Goal: Information Seeking & Learning: Learn about a topic

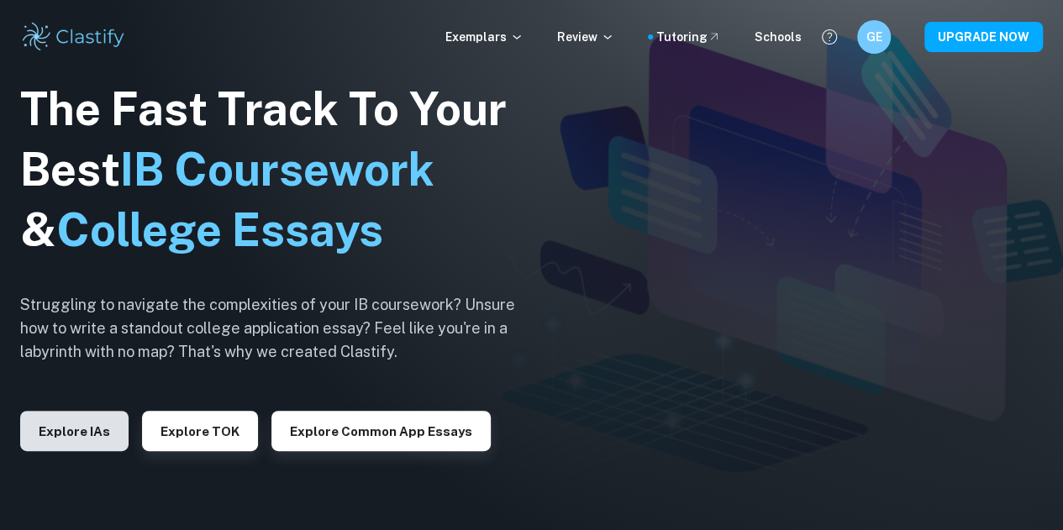
click at [82, 439] on button "Explore IAs" at bounding box center [74, 431] width 108 height 40
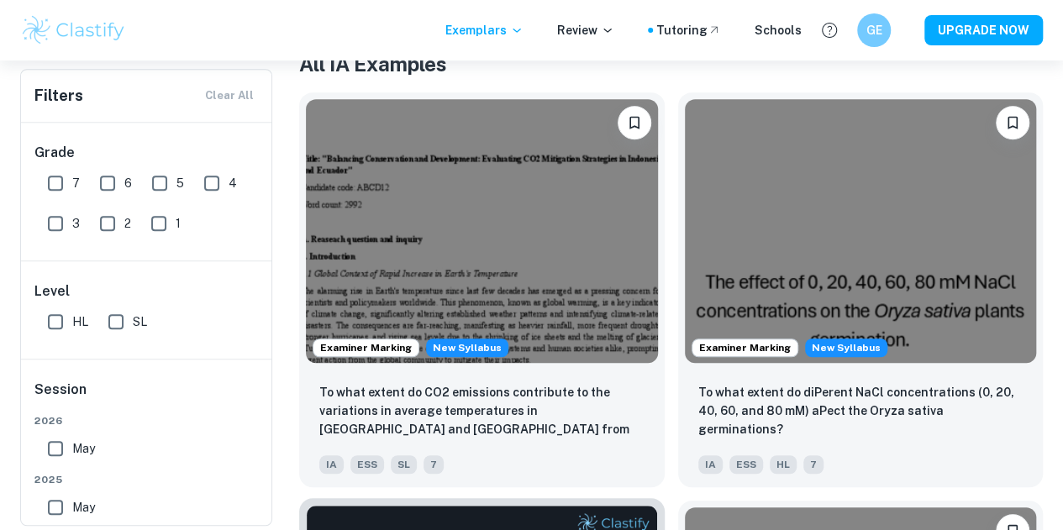
scroll to position [329, 0]
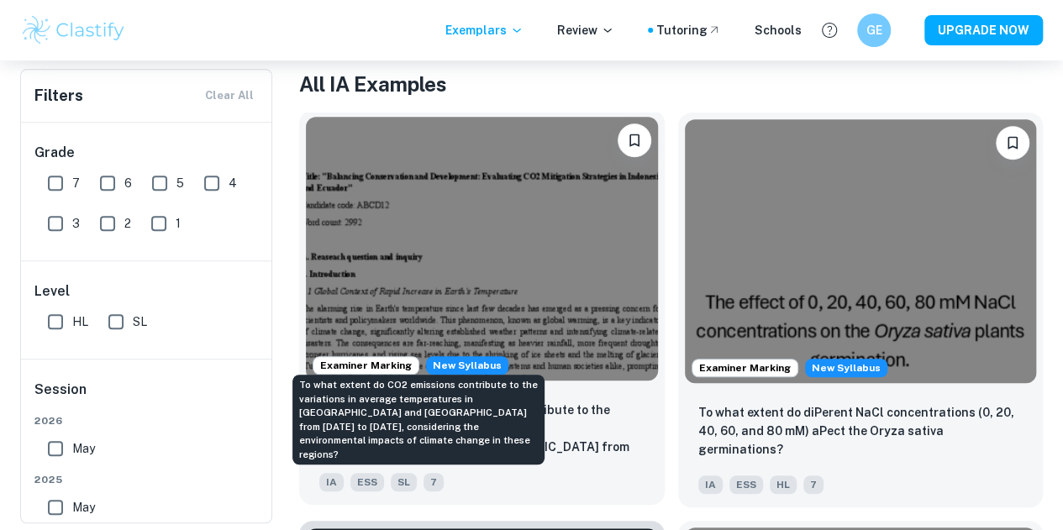
click at [424, 401] on p "To what extent do CO2 emissions contribute to the variations in average tempera…" at bounding box center [481, 429] width 325 height 57
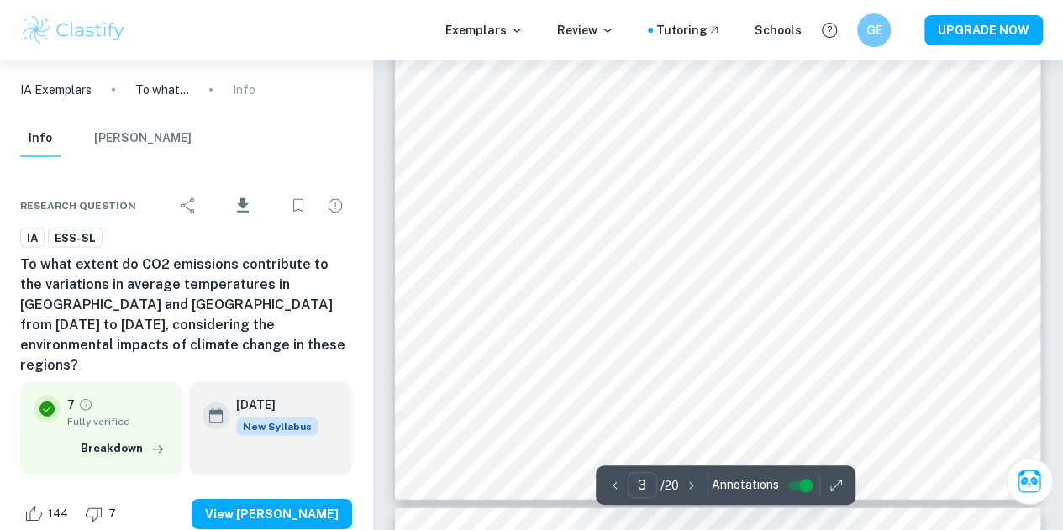
scroll to position [2308, 0]
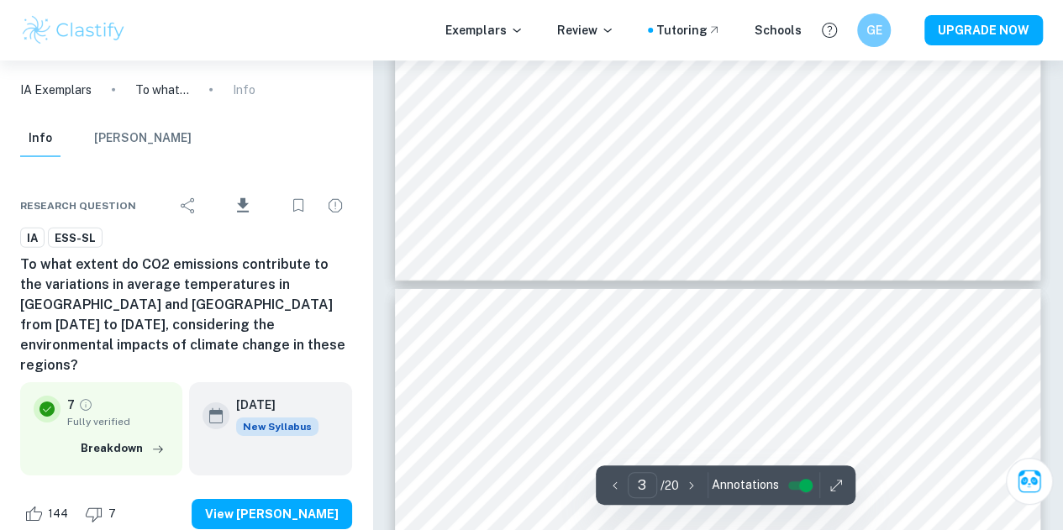
type input "4"
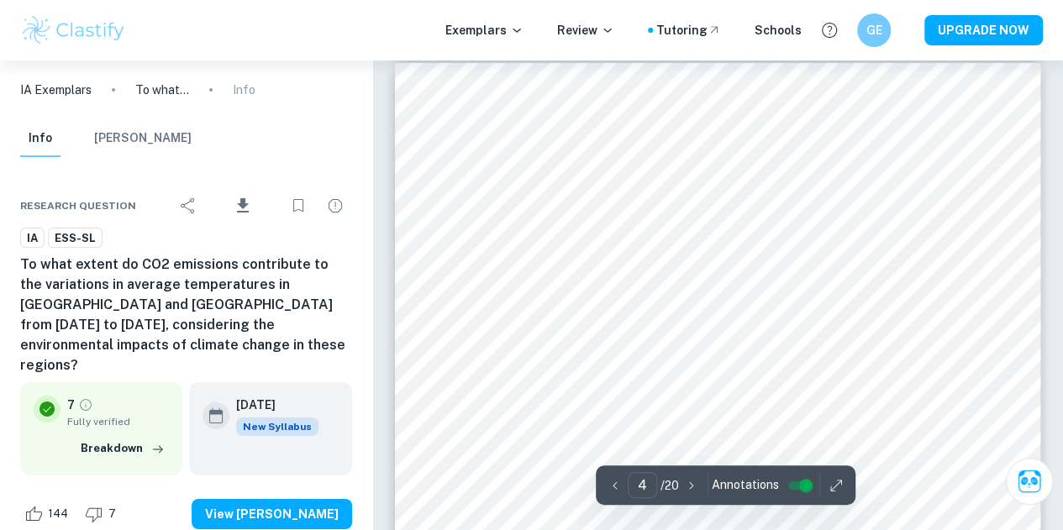
scroll to position [2758, 0]
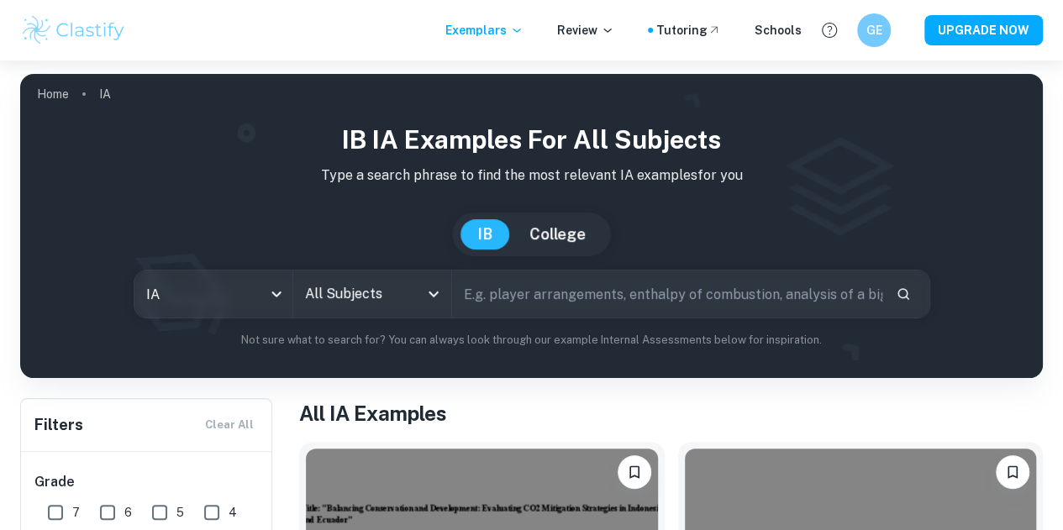
click at [350, 302] on input "All Subjects" at bounding box center [360, 294] width 118 height 32
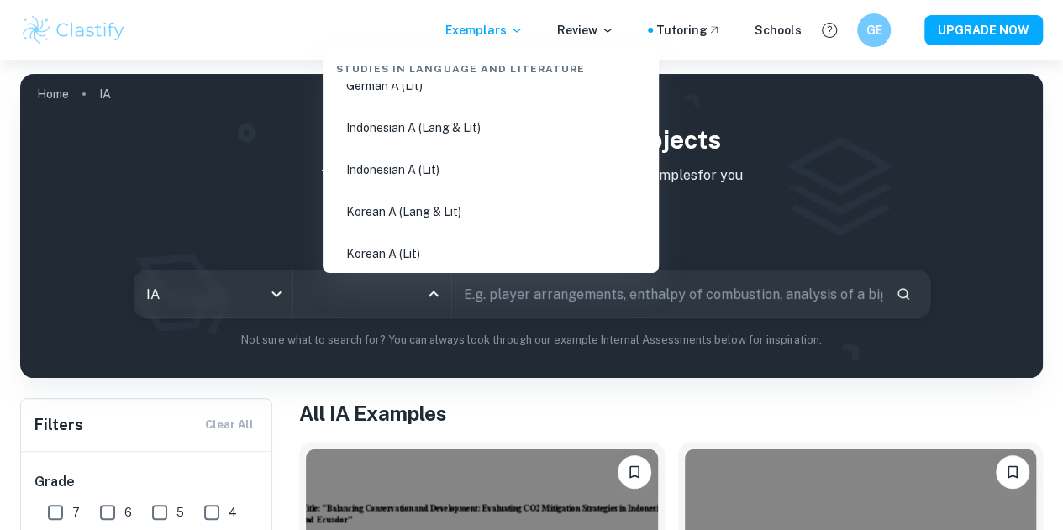
scroll to position [578, 0]
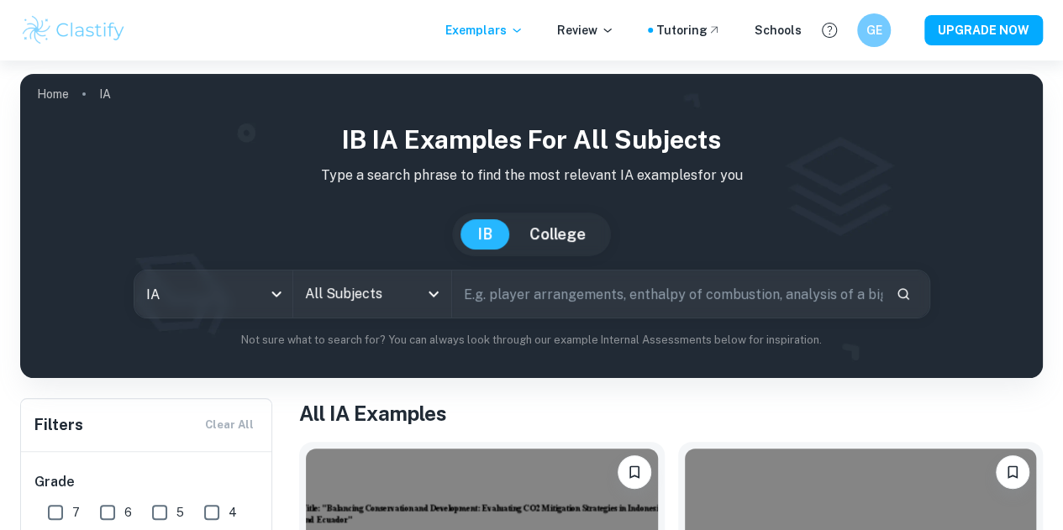
click at [951, 223] on div "IB College" at bounding box center [532, 235] width 996 height 44
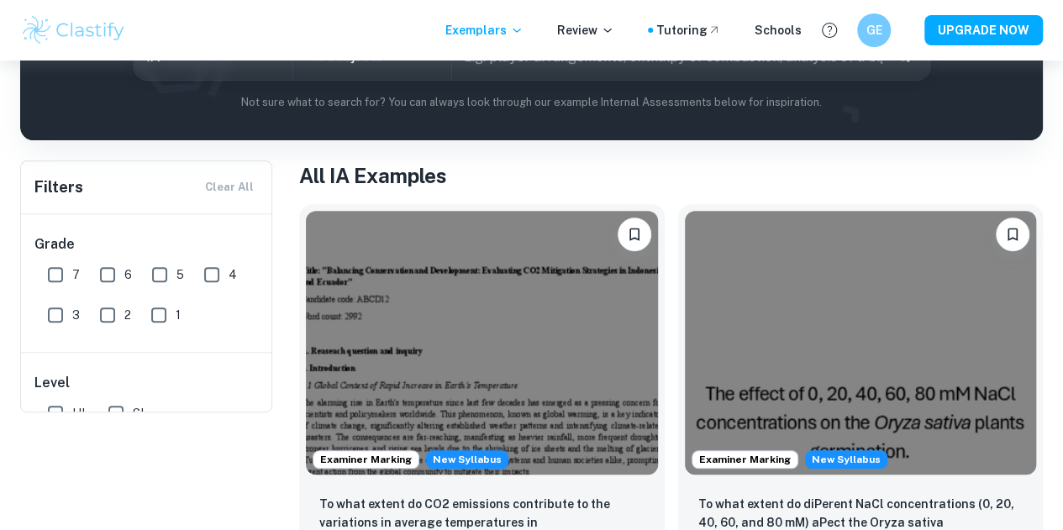
scroll to position [0, 0]
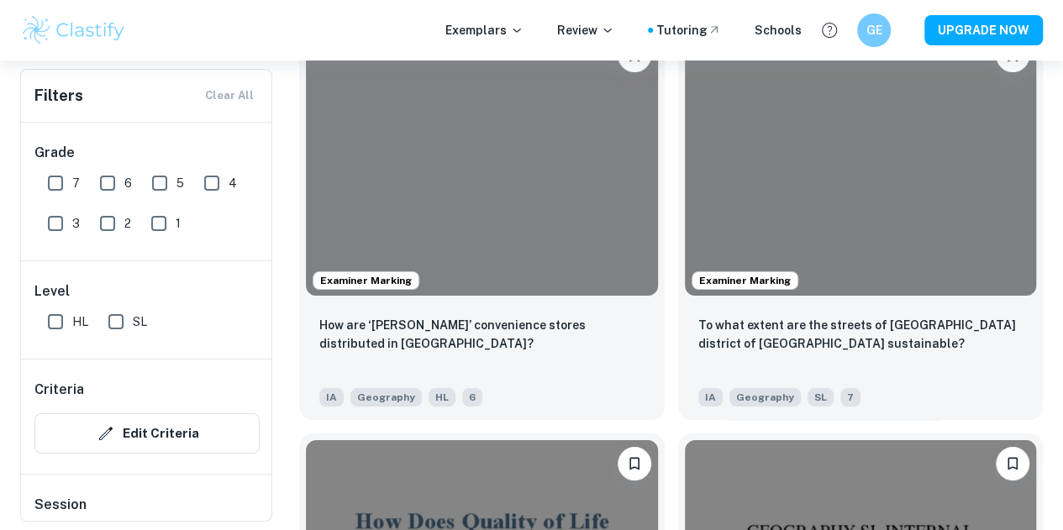
scroll to position [6312, 0]
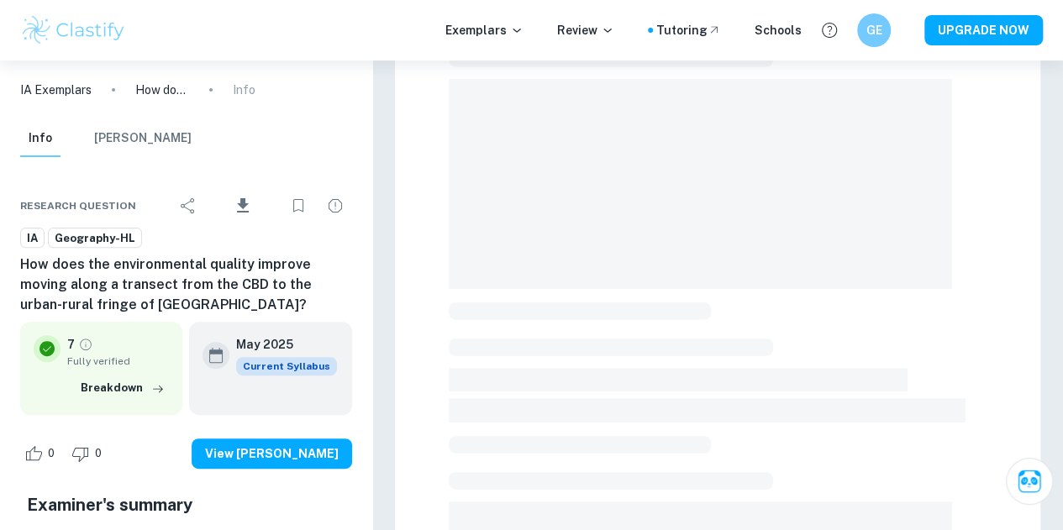
scroll to position [155, 0]
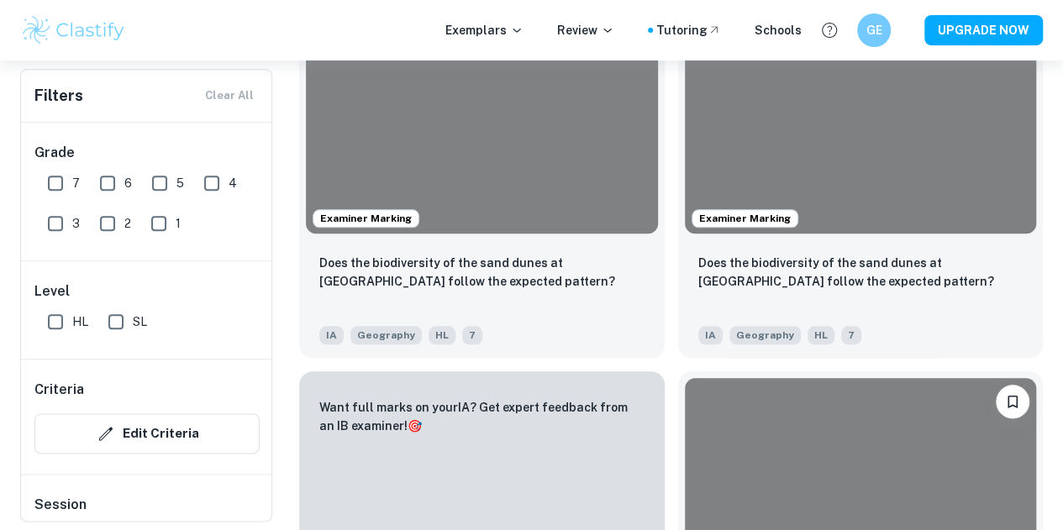
scroll to position [7186, 0]
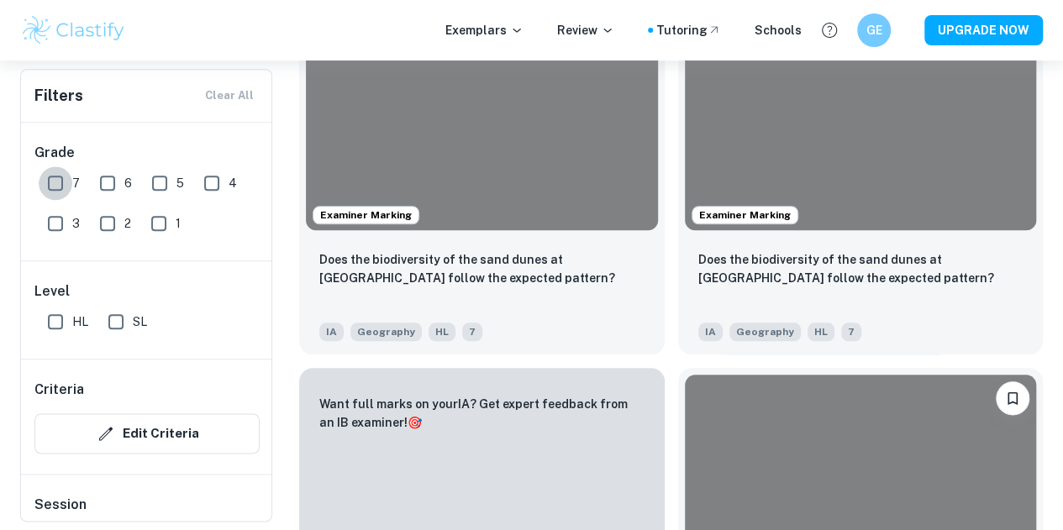
click at [44, 187] on input "7" at bounding box center [56, 183] width 34 height 34
checkbox input "true"
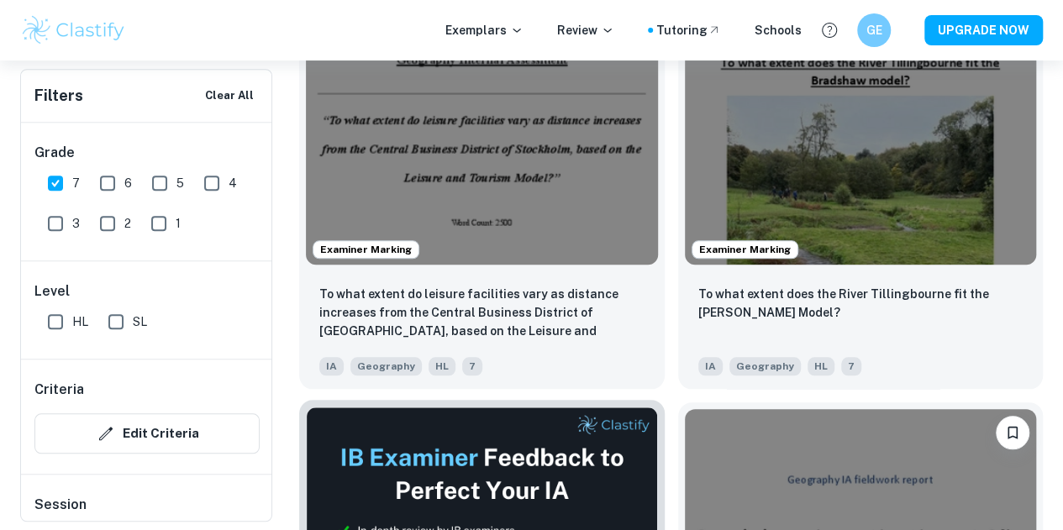
scroll to position [666, 0]
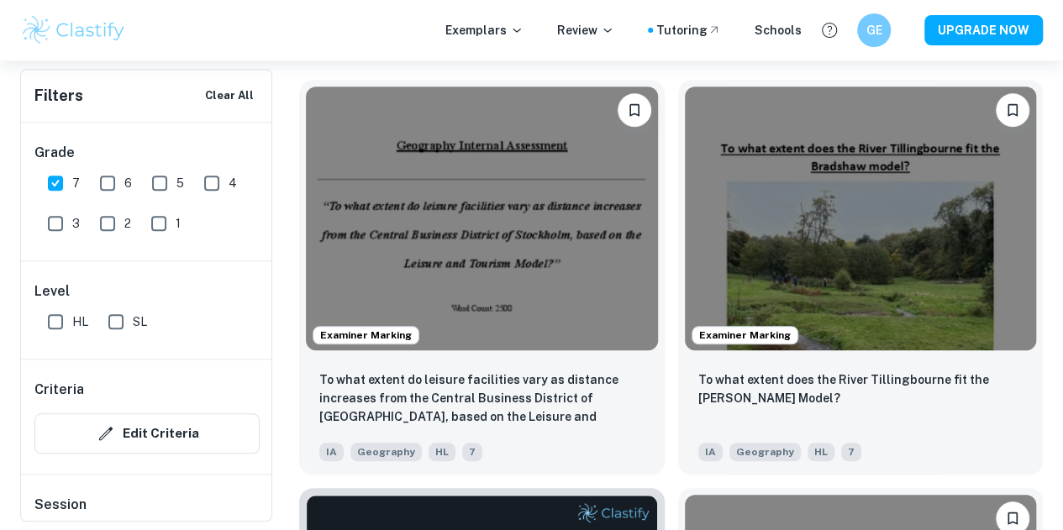
scroll to position [575, 0]
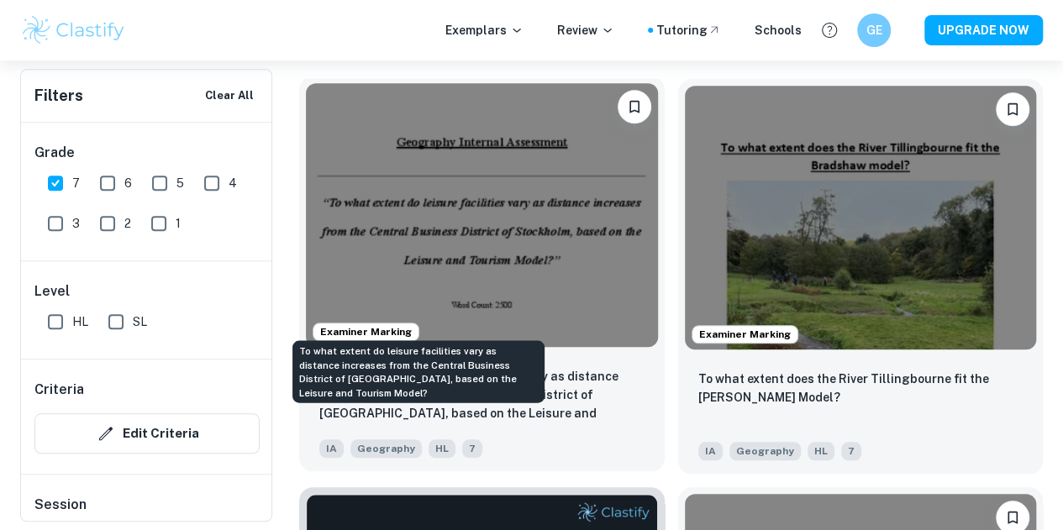
click at [376, 367] on p "To what extent do leisure facilities vary as distance increases from the Centra…" at bounding box center [481, 395] width 325 height 57
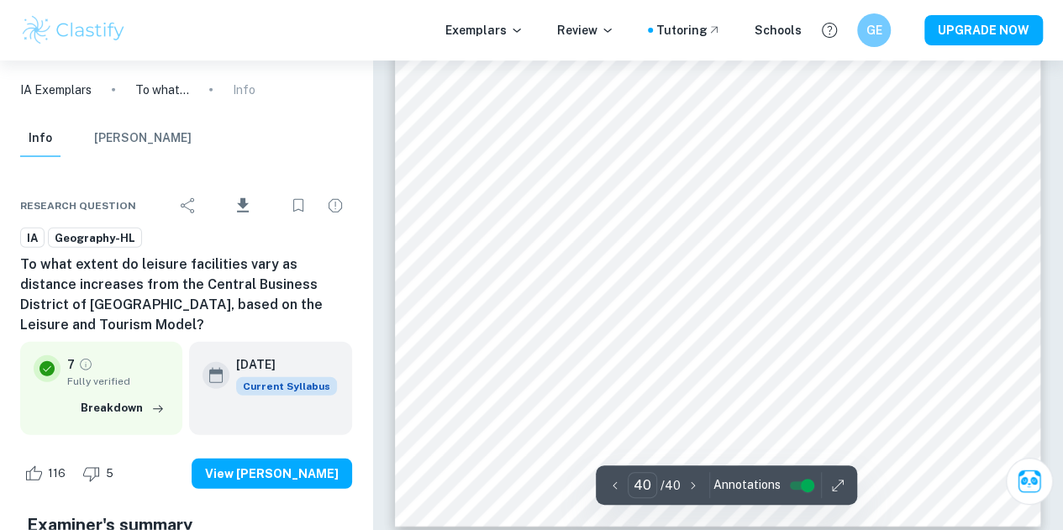
scroll to position [37169, 0]
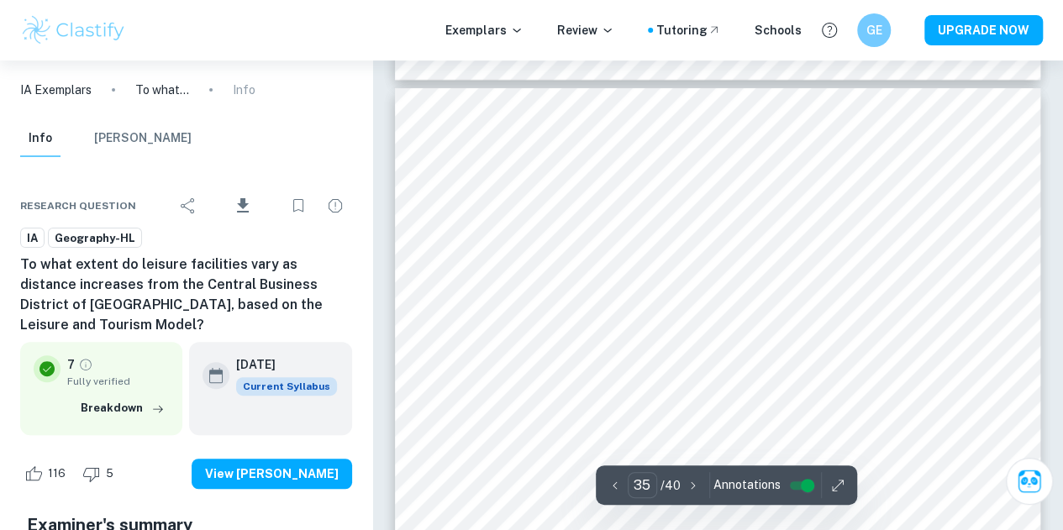
type input "34"
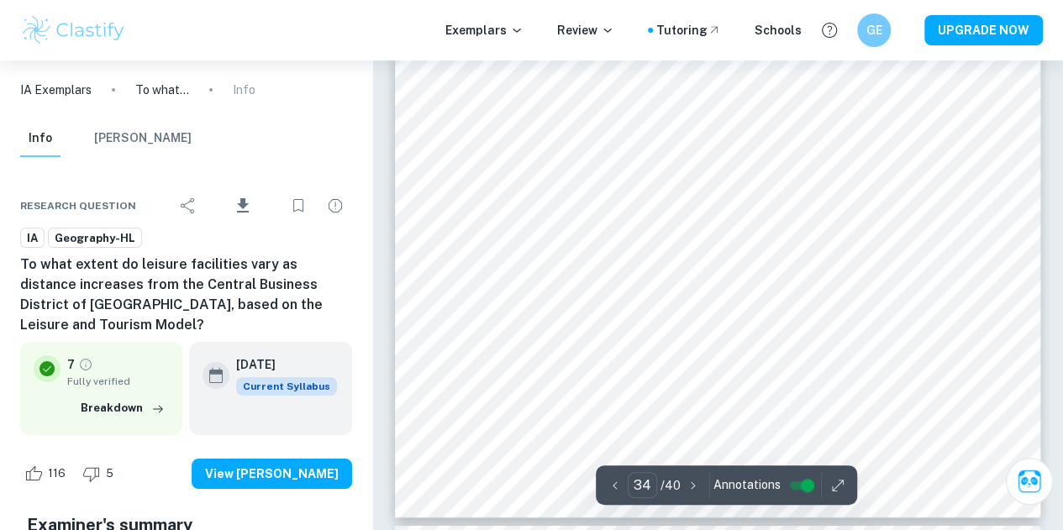
scroll to position [31498, 0]
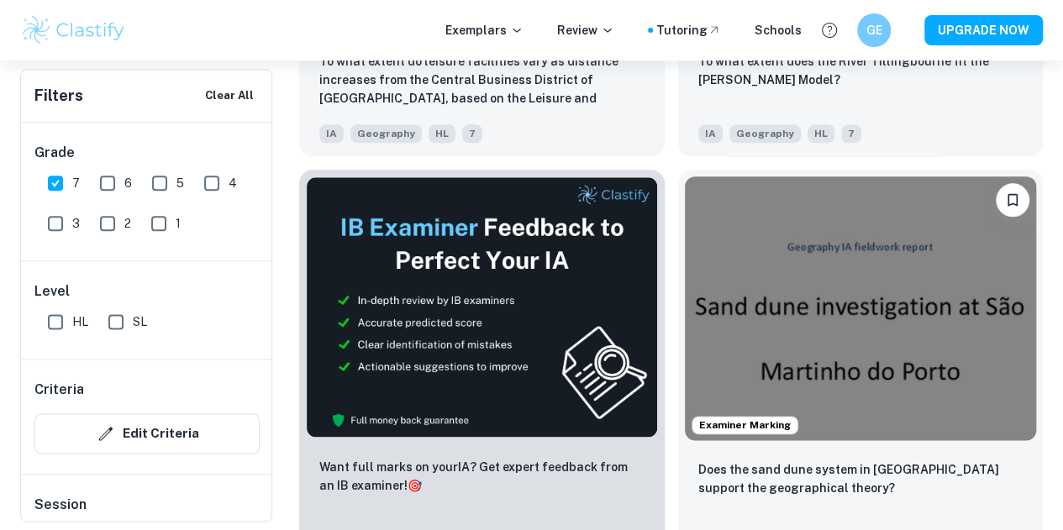
scroll to position [894, 0]
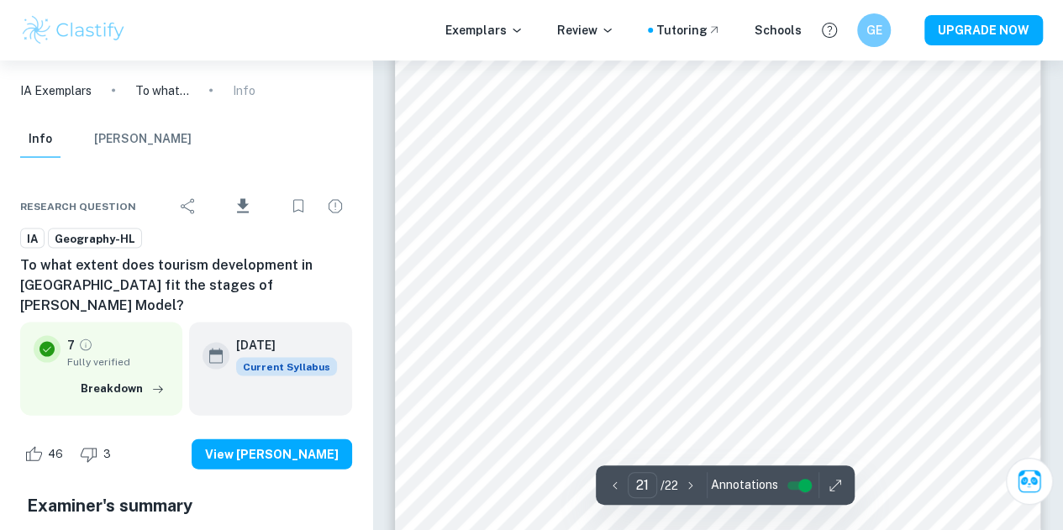
scroll to position [17539, 0]
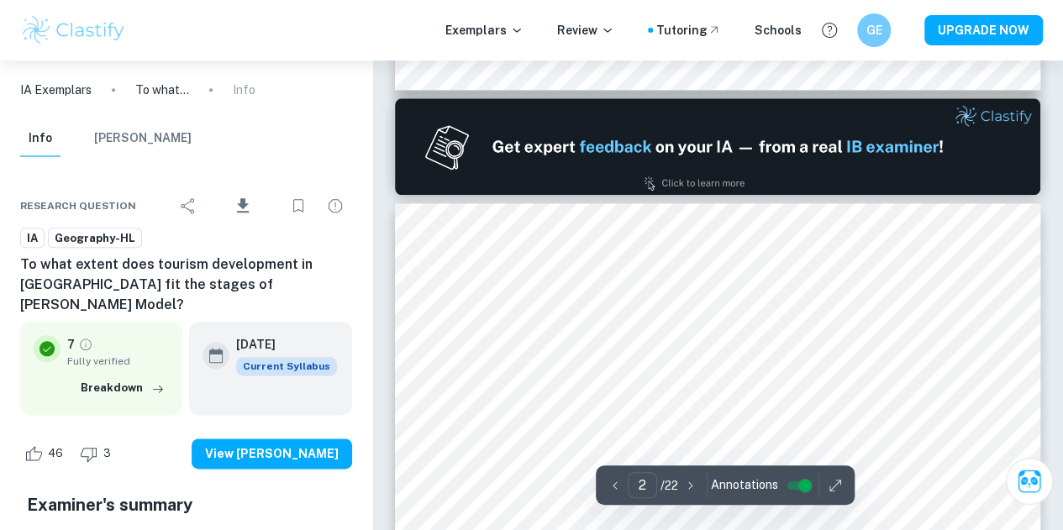
type input "1"
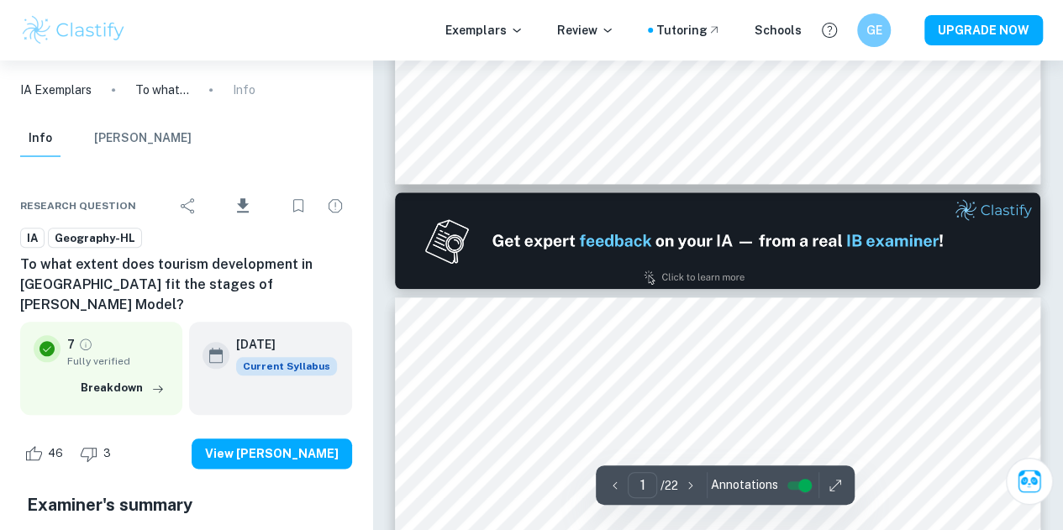
scroll to position [0, 0]
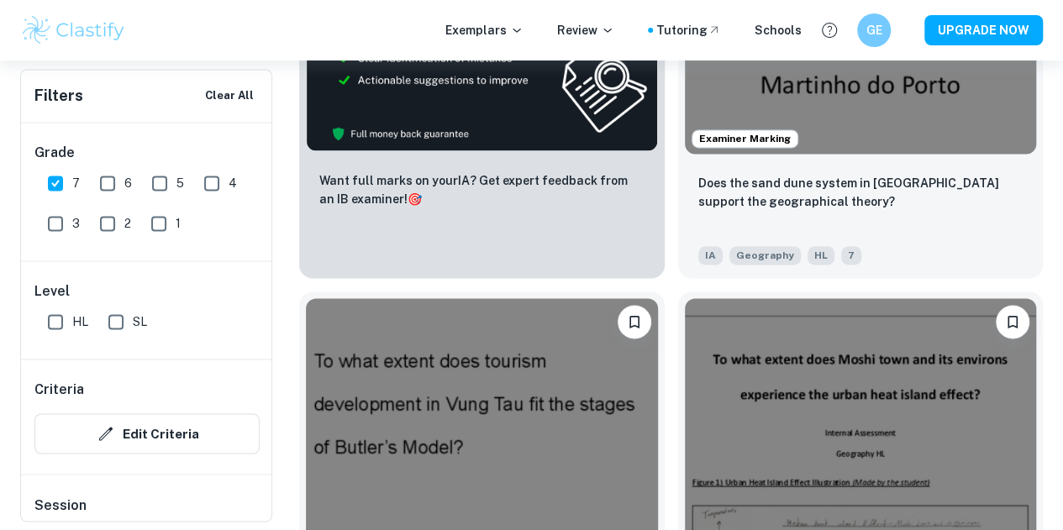
scroll to position [1268, 0]
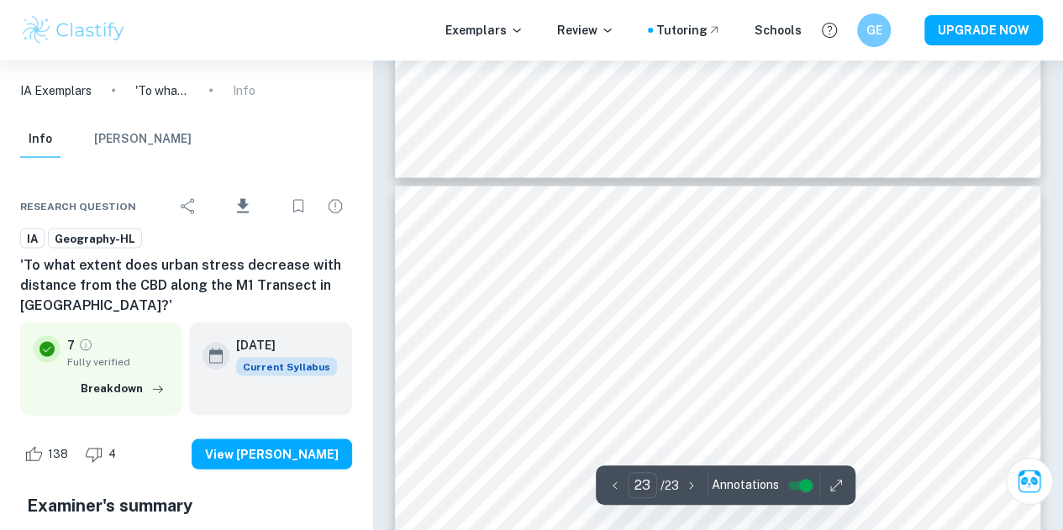
scroll to position [20680, 0]
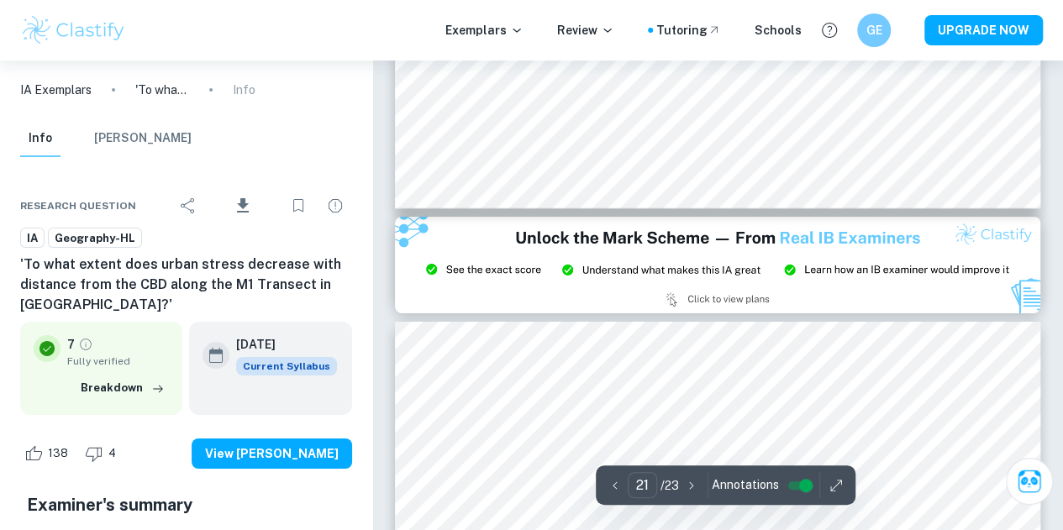
type input "20"
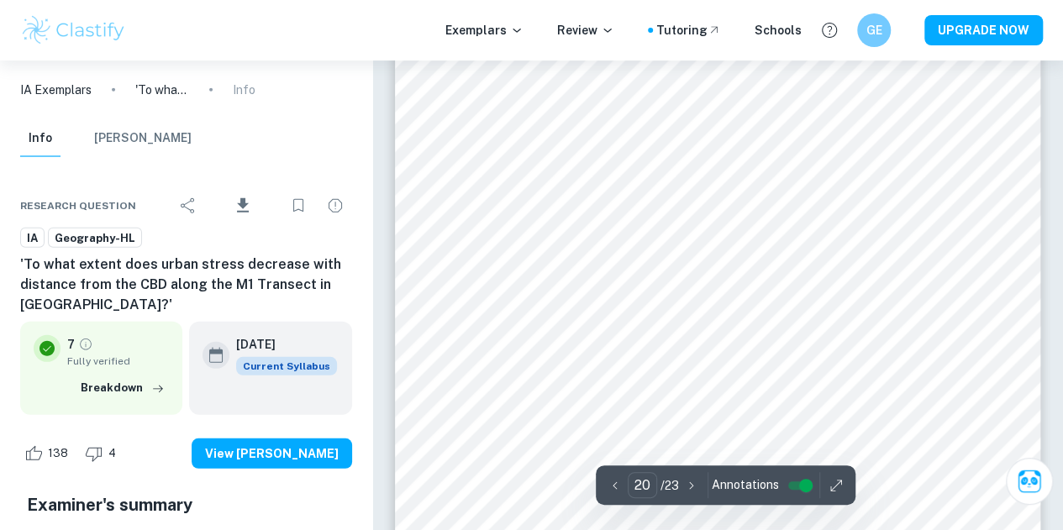
scroll to position [17774, 0]
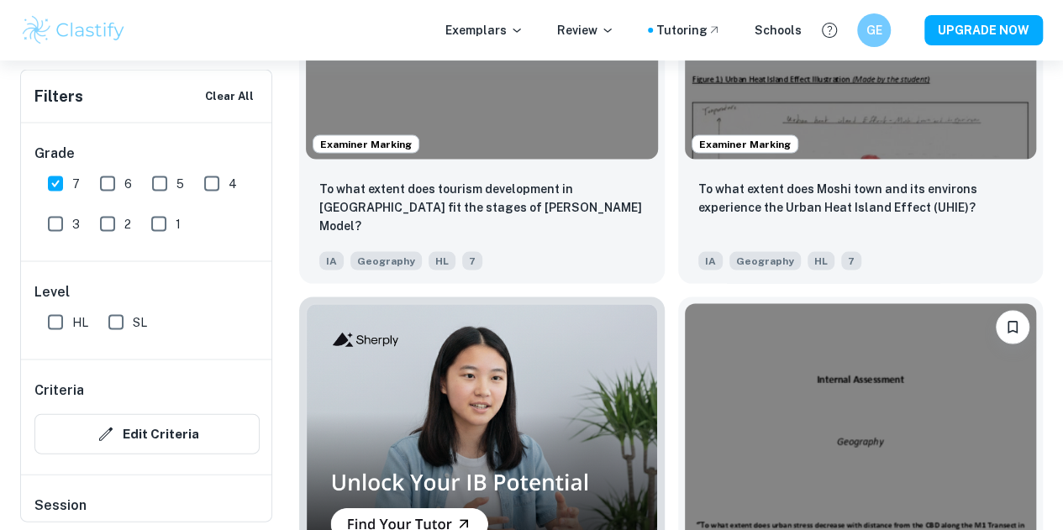
scroll to position [1586, 0]
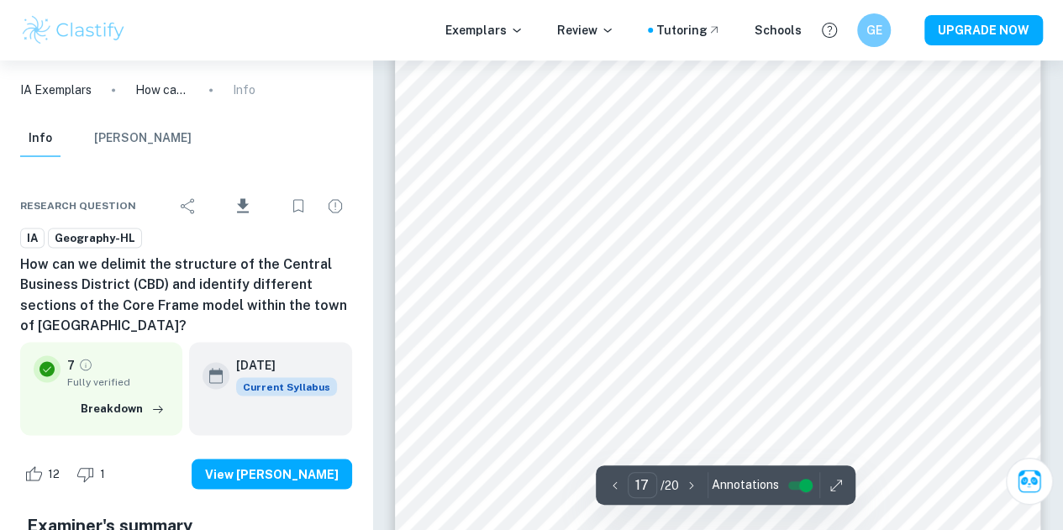
scroll to position [14040, 0]
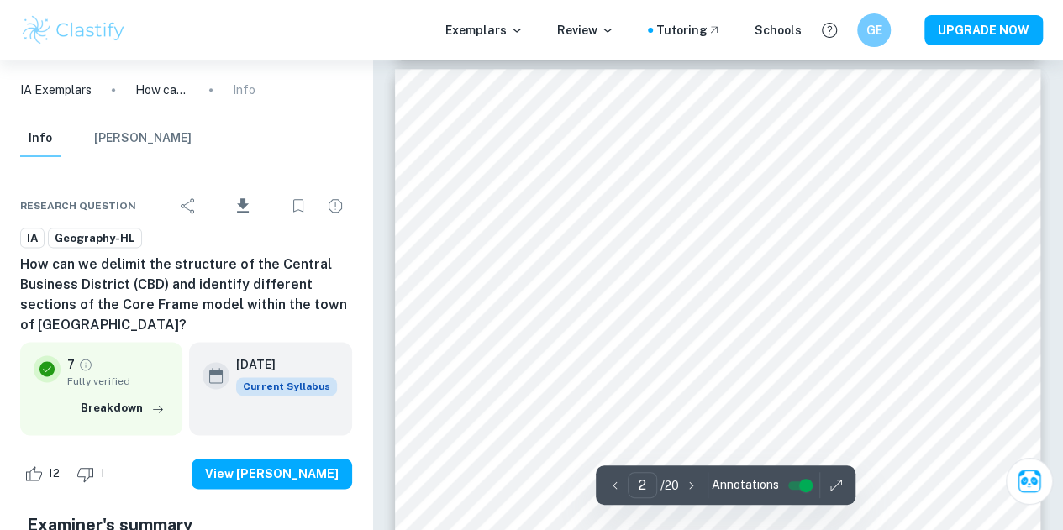
type input "1"
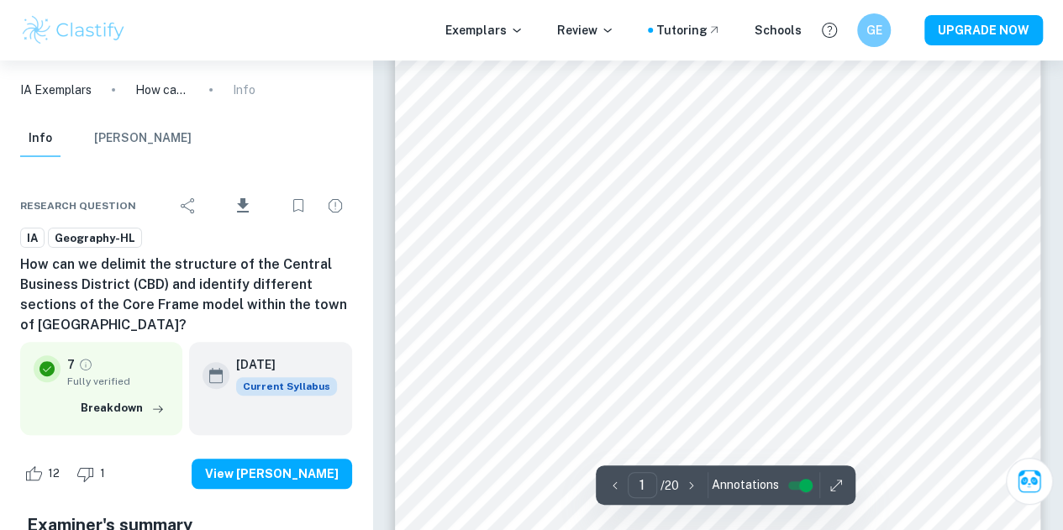
scroll to position [65, 0]
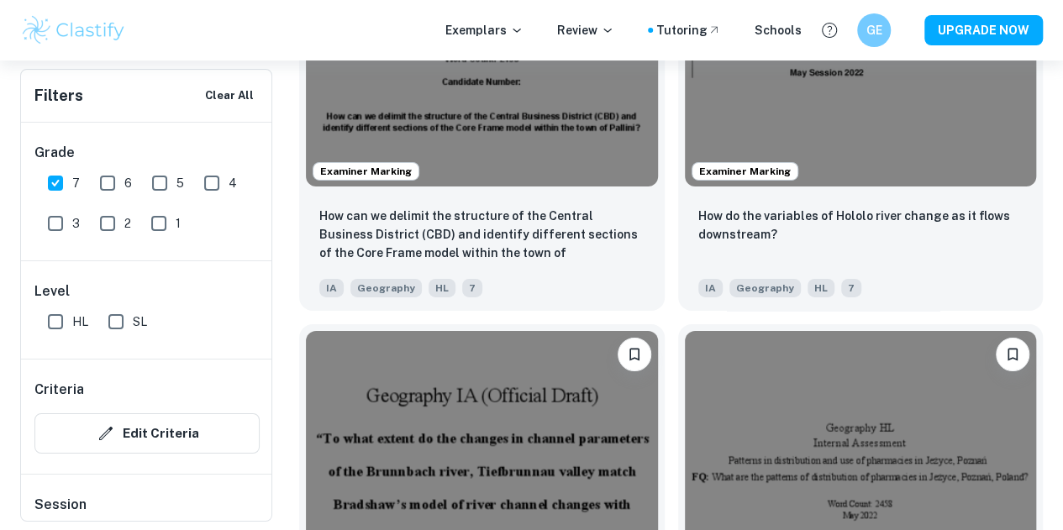
scroll to position [2782, 0]
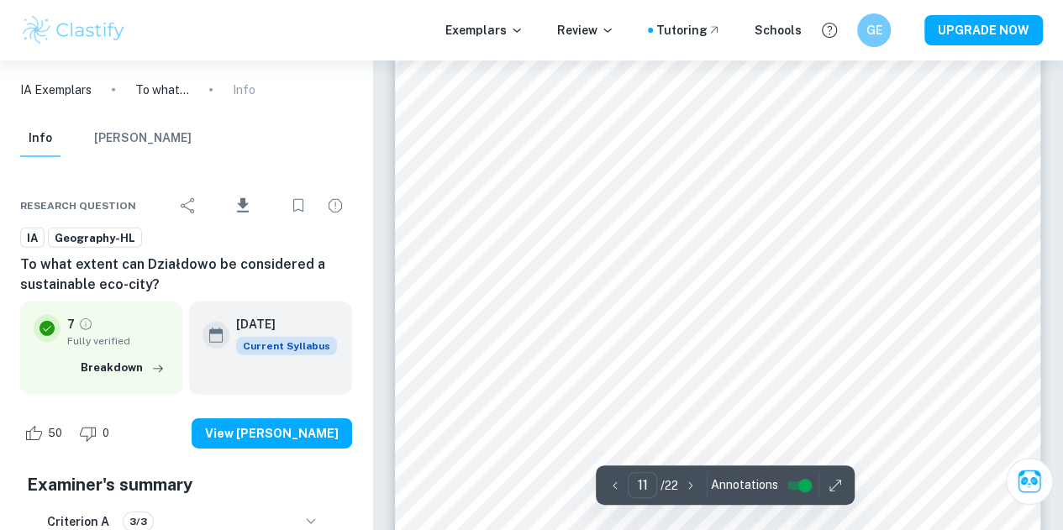
scroll to position [8792, 0]
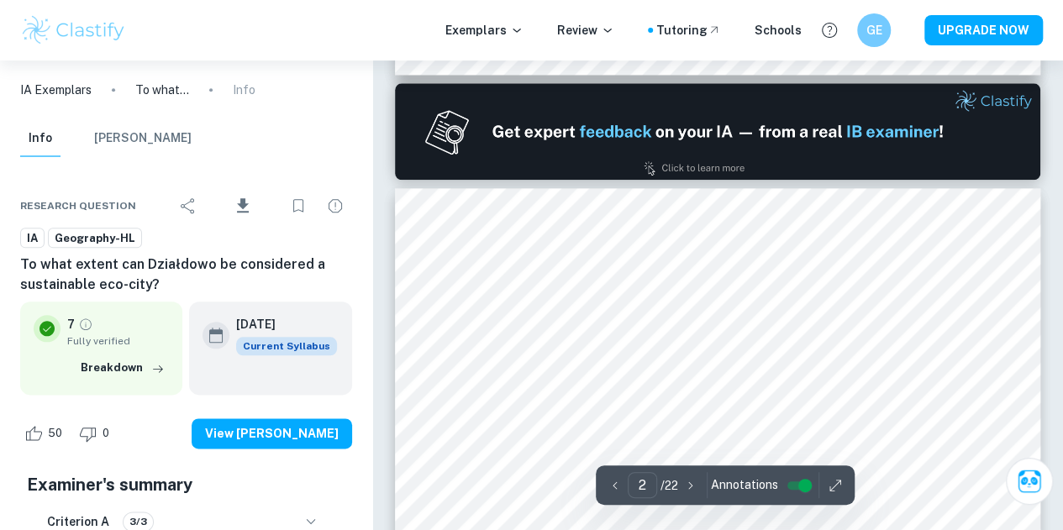
type input "1"
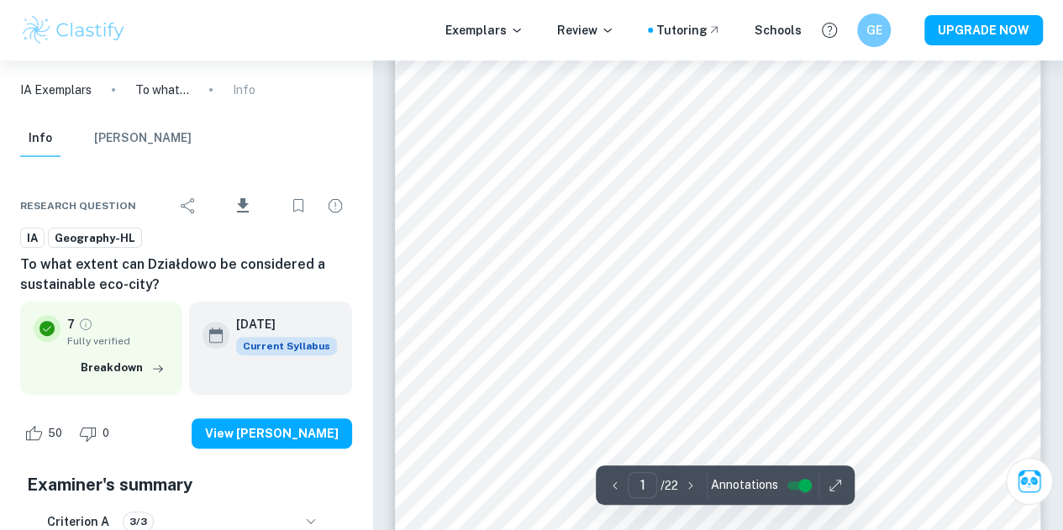
scroll to position [96, 0]
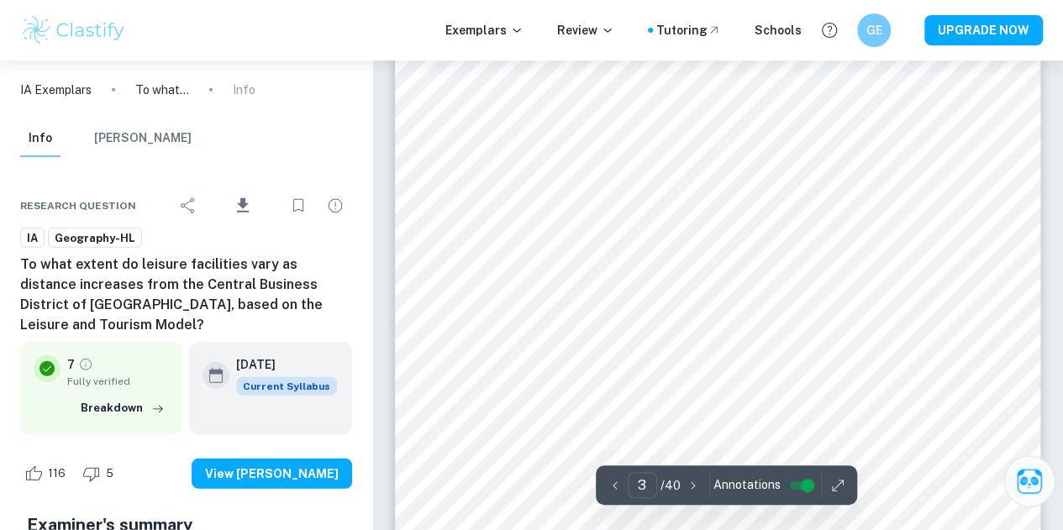
scroll to position [2245, 0]
type input "5"
click at [902, 388] on div at bounding box center [706, 393] width 468 height 29
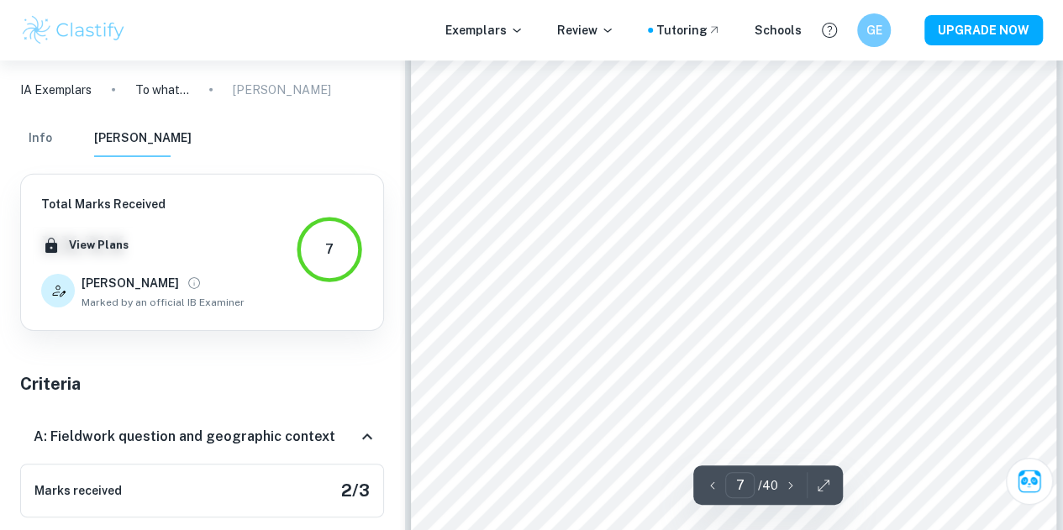
scroll to position [5776, 0]
click at [818, 487] on icon "button" at bounding box center [823, 485] width 17 height 17
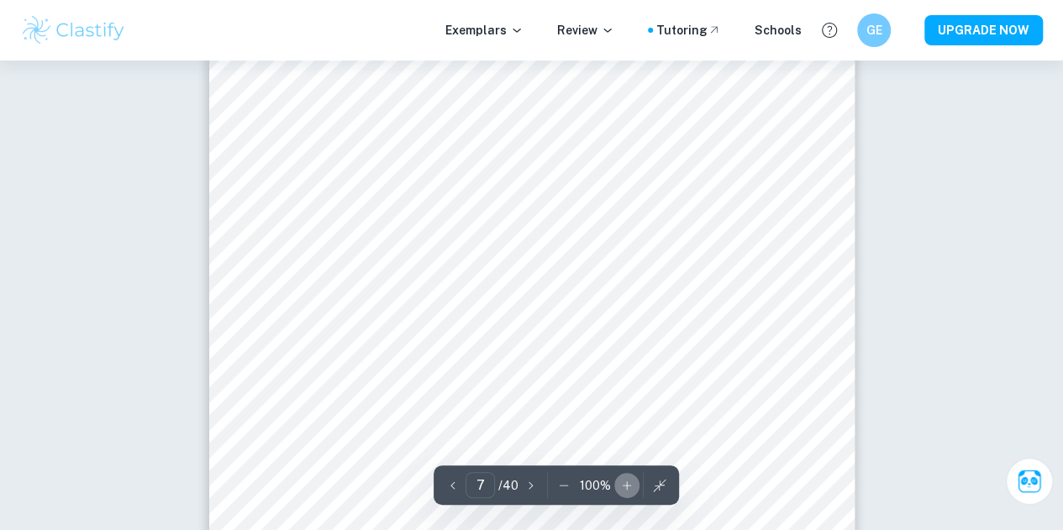
click at [629, 483] on icon "button" at bounding box center [626, 485] width 17 height 17
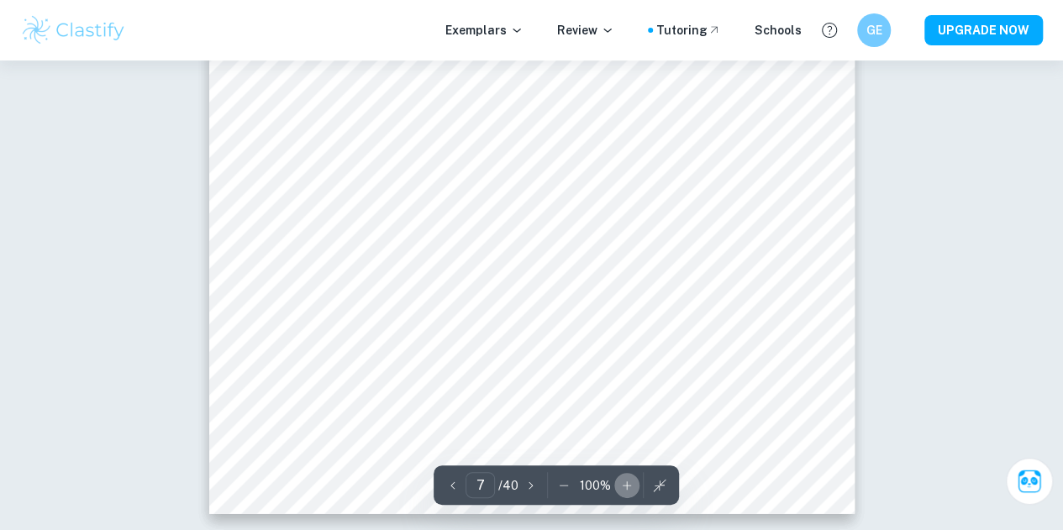
click at [629, 483] on icon "button" at bounding box center [626, 485] width 17 height 17
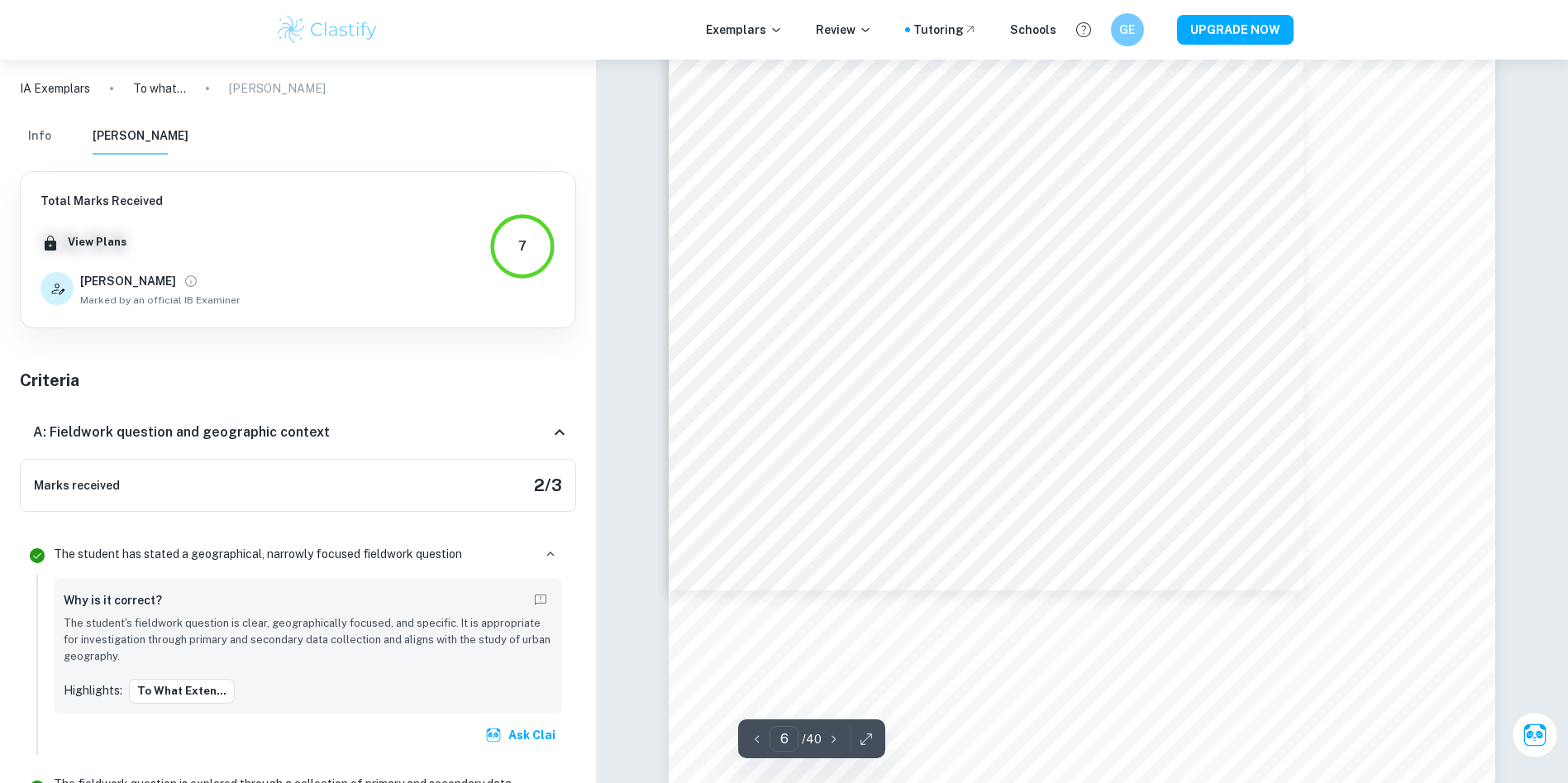
scroll to position [6526, 0]
type input "7"
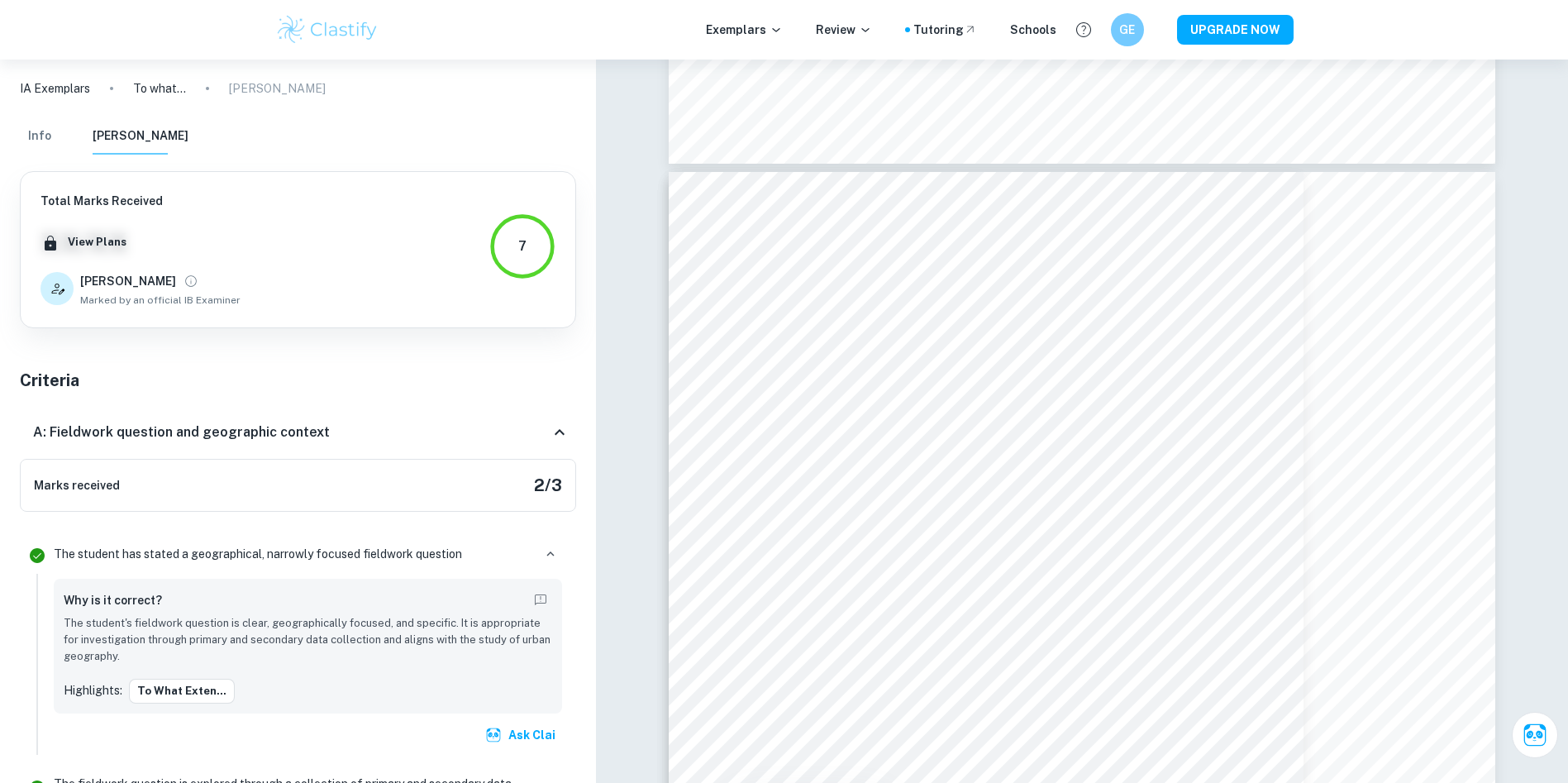
scroll to position [7234, 0]
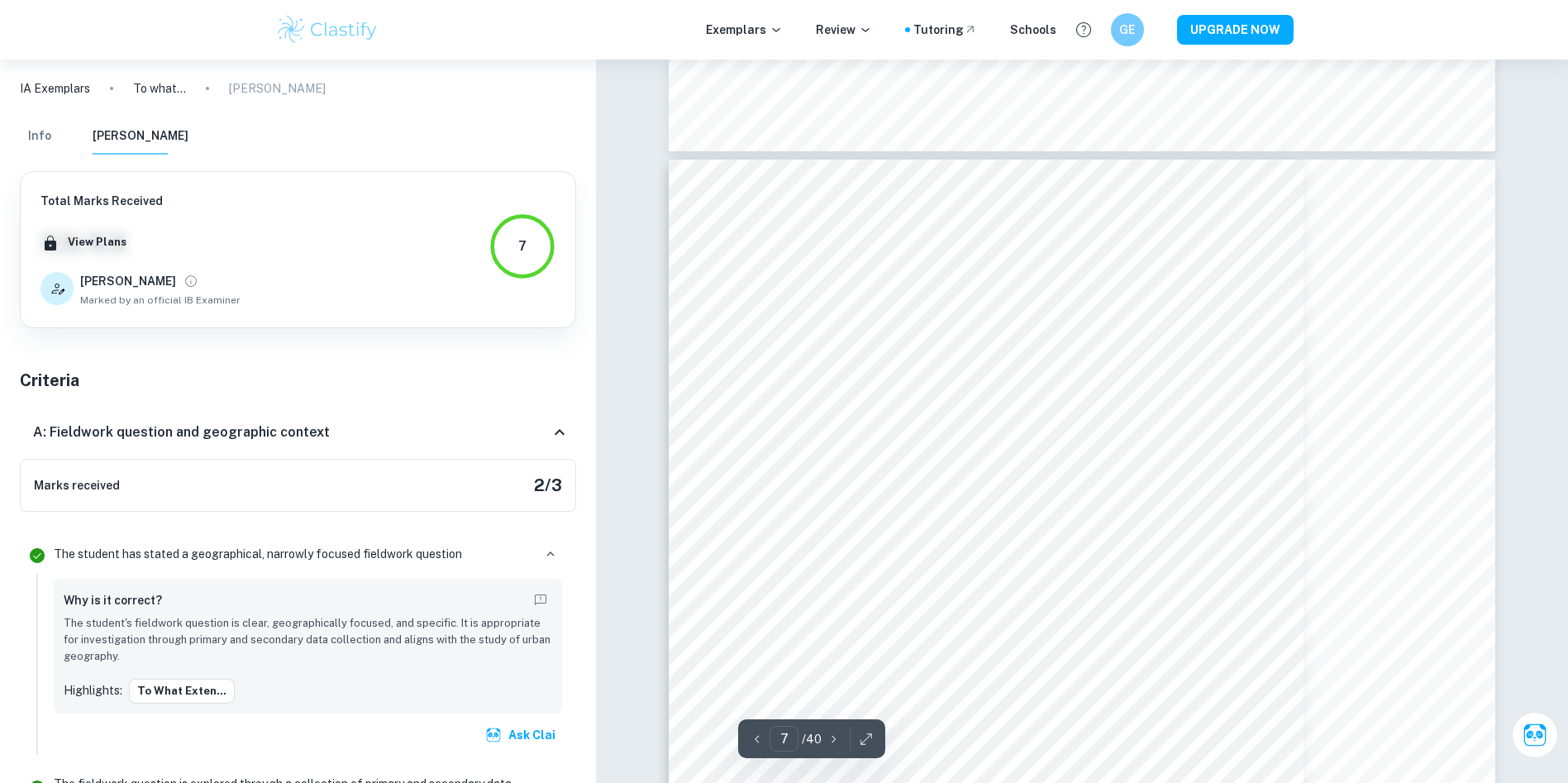
click at [867, 520] on icon "button" at bounding box center [866, 739] width 17 height 17
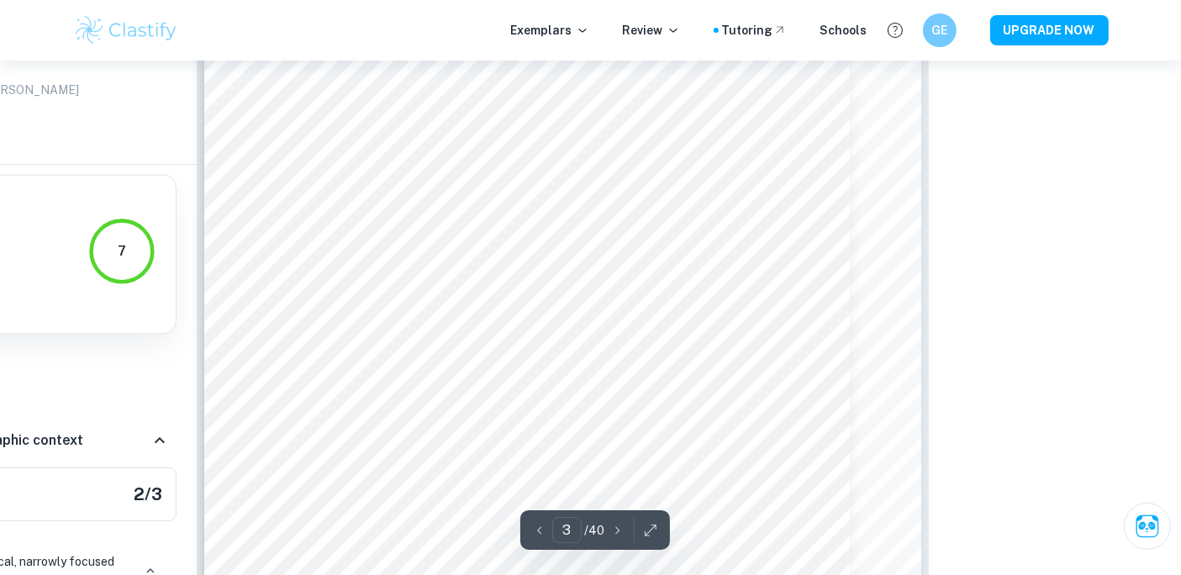
scroll to position [2326, 252]
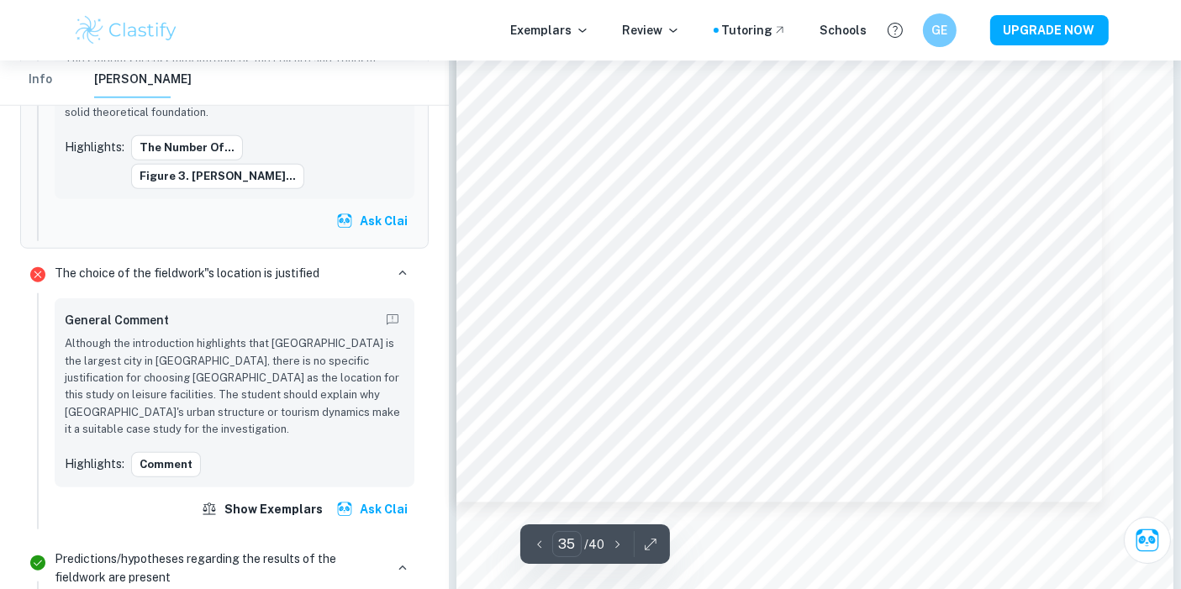
scroll to position [36010, 0]
type input "33"
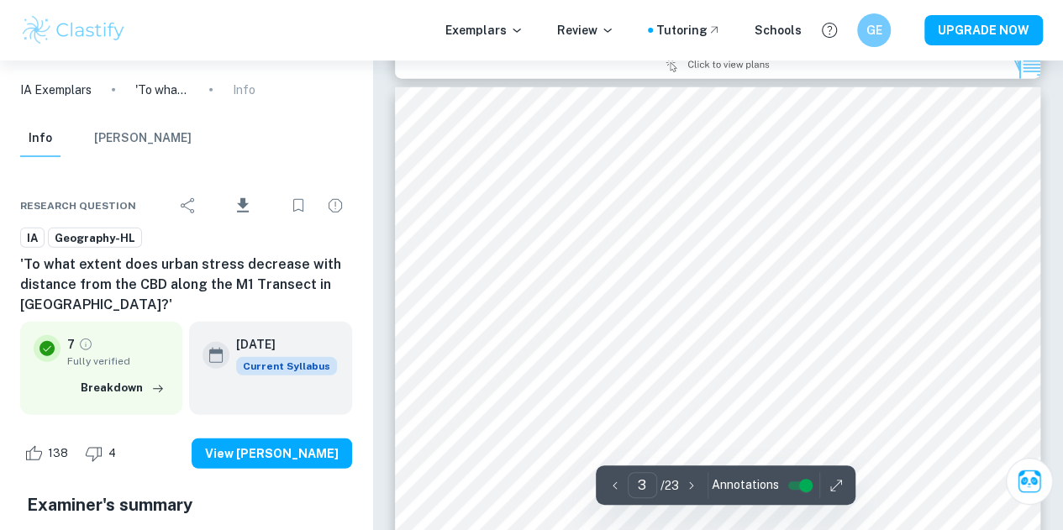
scroll to position [2043, 0]
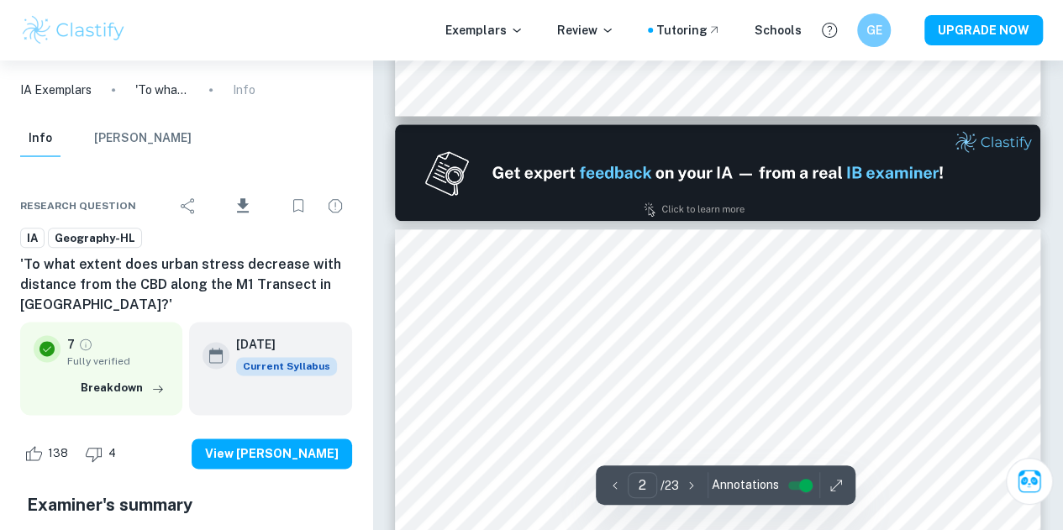
type input "1"
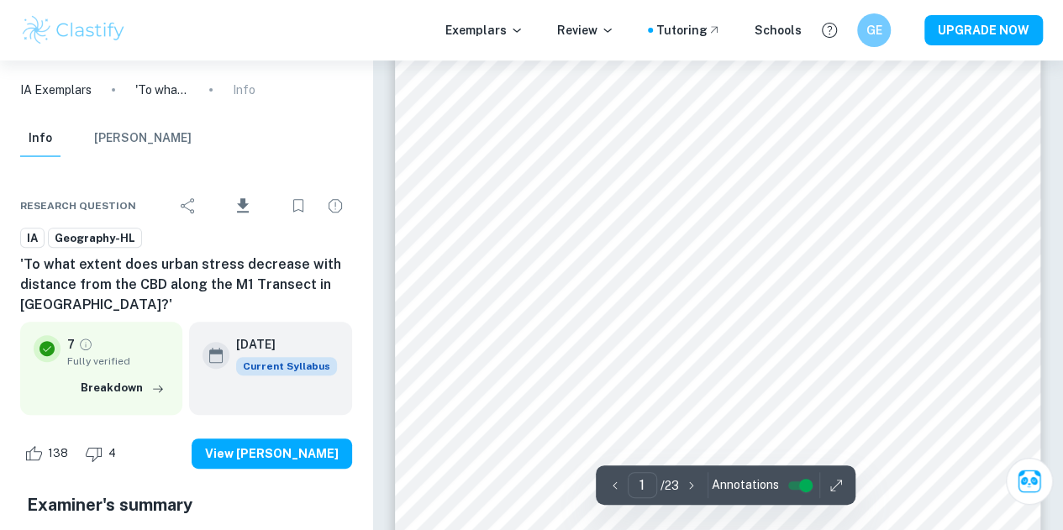
scroll to position [201, 0]
